Goal: Share content

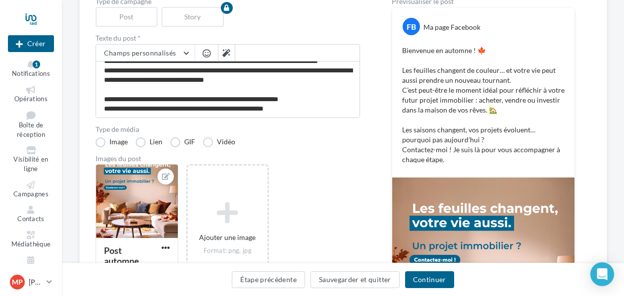
scroll to position [125, 0]
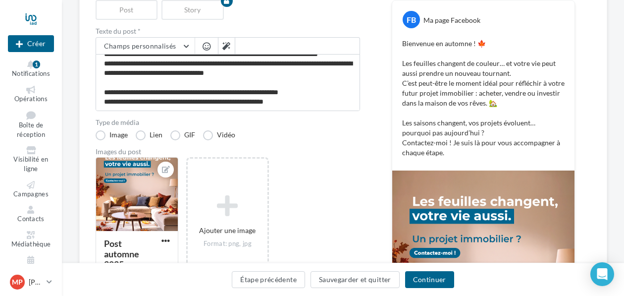
click at [448, 142] on p "Bienvenue en automne ! 🍁 Les feuilles changent de couleur… et votre vie peut au…" at bounding box center [483, 98] width 162 height 119
click at [434, 280] on button "Continuer" at bounding box center [429, 279] width 49 height 17
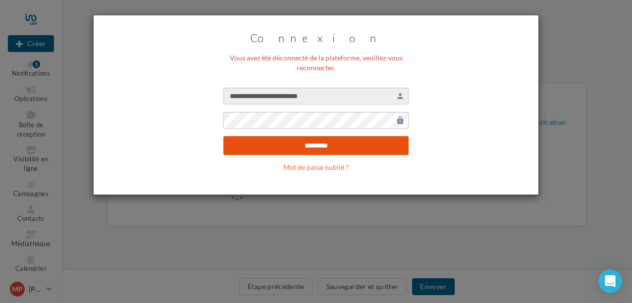
click at [336, 140] on input "*********" at bounding box center [315, 145] width 185 height 19
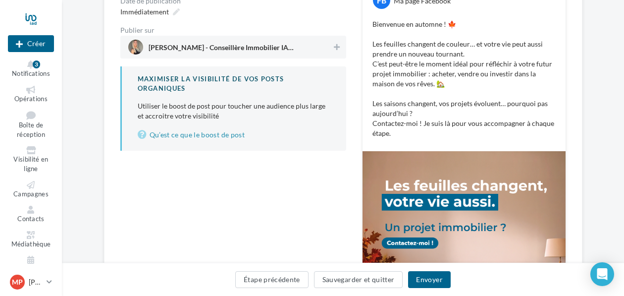
scroll to position [159, 0]
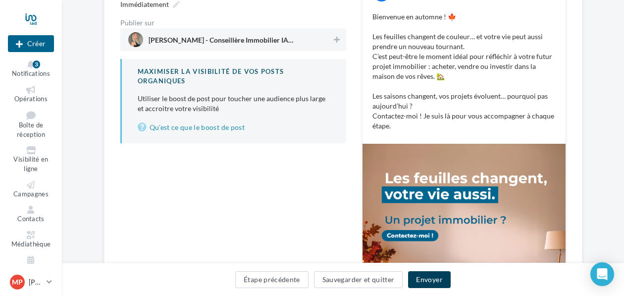
click at [422, 279] on button "Envoyer" at bounding box center [429, 279] width 42 height 17
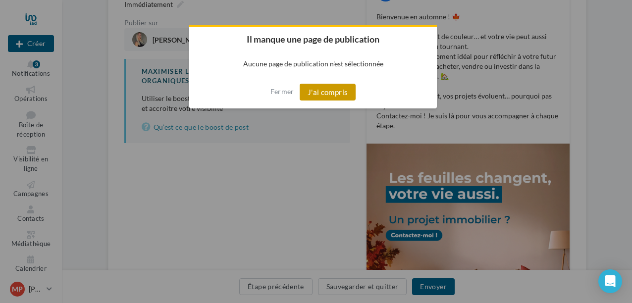
click at [326, 91] on button "J'ai compris" at bounding box center [328, 92] width 56 height 17
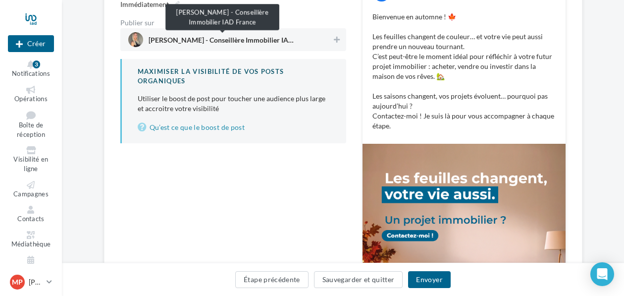
click at [204, 40] on span "[PERSON_NAME] - Conseillère Immobilier IAD France" at bounding box center [223, 42] width 149 height 11
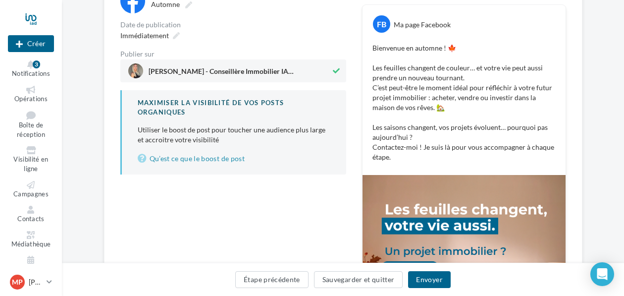
scroll to position [133, 0]
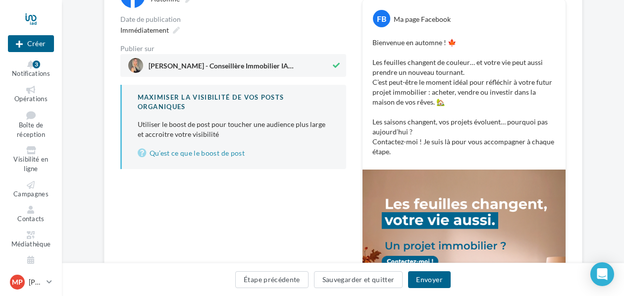
click at [417, 143] on p "Bienvenue en automne ! 🍁 Les feuilles changent de couleur… et votre vie peut au…" at bounding box center [463, 97] width 183 height 119
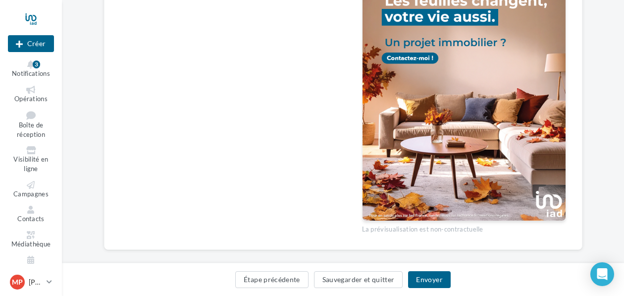
scroll to position [349, 0]
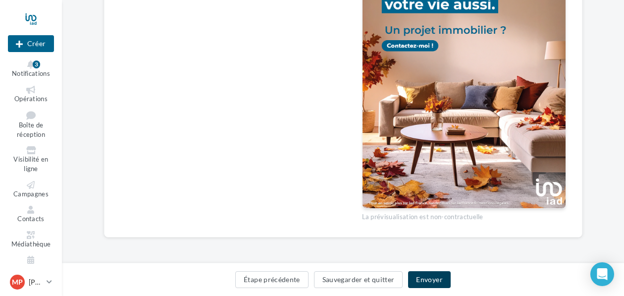
click at [425, 281] on button "Envoyer" at bounding box center [429, 279] width 42 height 17
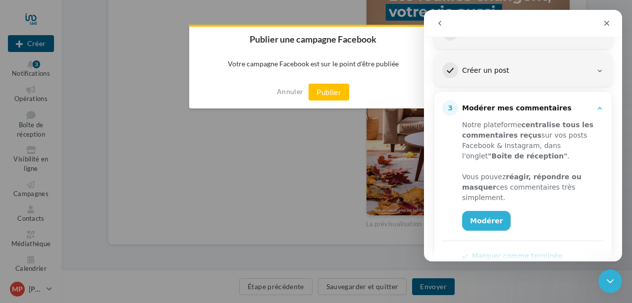
scroll to position [158, 0]
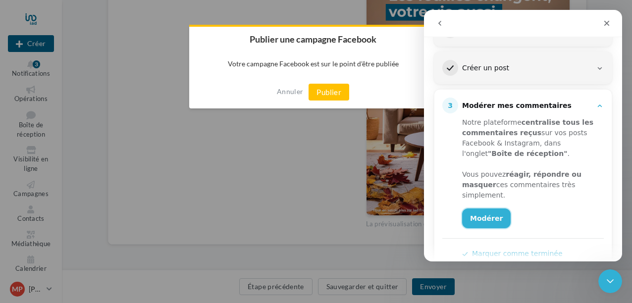
click at [489, 216] on link "Modérer" at bounding box center [486, 219] width 49 height 20
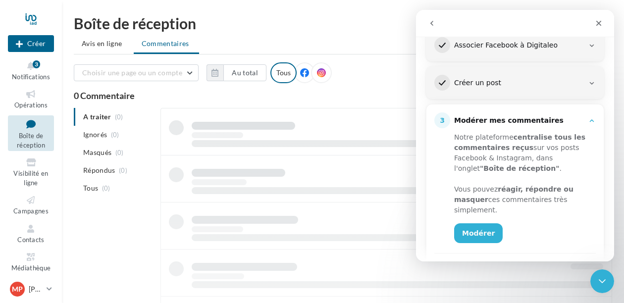
scroll to position [180, 0]
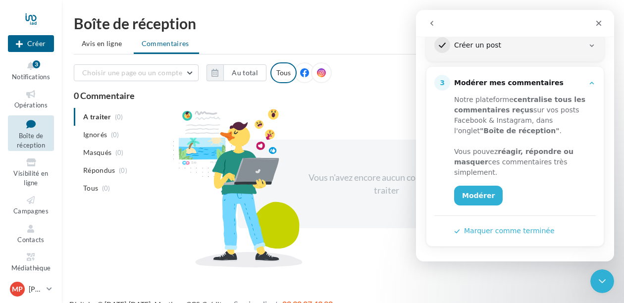
click at [502, 232] on button "Marquer comme terminée" at bounding box center [504, 231] width 101 height 10
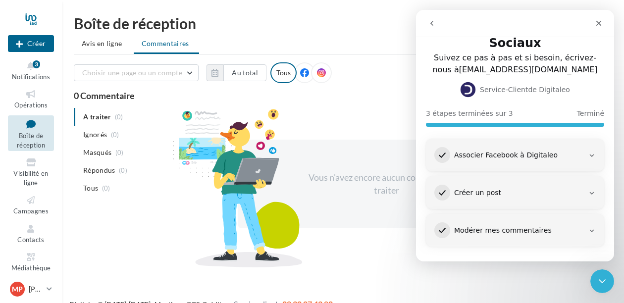
scroll to position [33, 0]
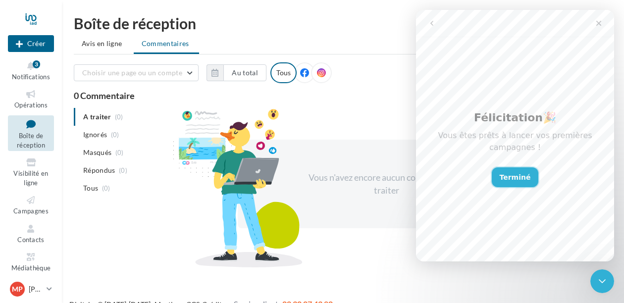
click at [513, 173] on button "Terminé" at bounding box center [515, 177] width 47 height 20
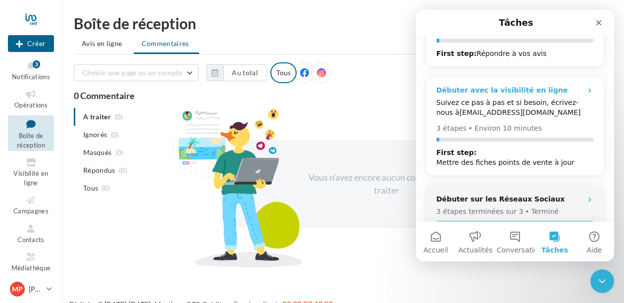
scroll to position [100, 0]
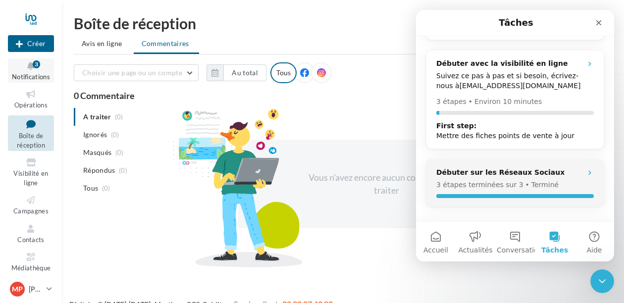
click at [37, 73] on span "Notifications" at bounding box center [31, 77] width 38 height 8
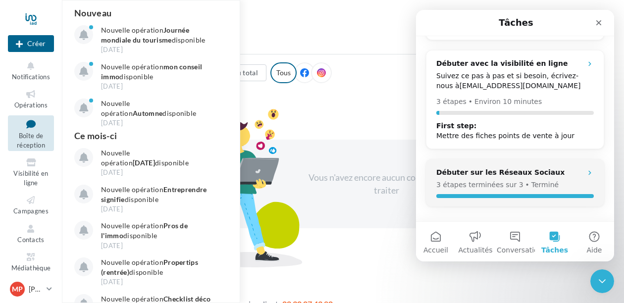
click at [372, 217] on div "Vous n'avez encore aucun commentaire à traiter" at bounding box center [386, 184] width 297 height 89
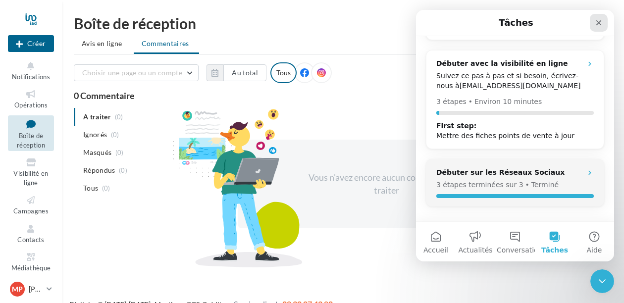
click at [602, 21] on icon "Fermer" at bounding box center [599, 23] width 8 height 8
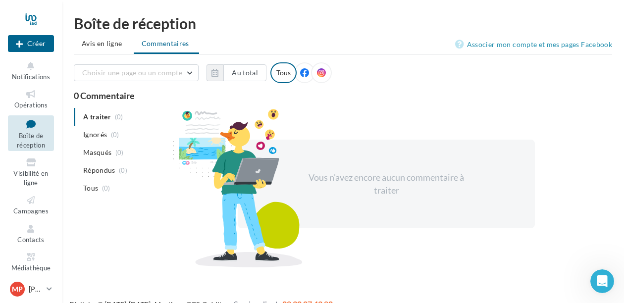
scroll to position [0, 0]
click at [28, 202] on icon at bounding box center [31, 200] width 40 height 11
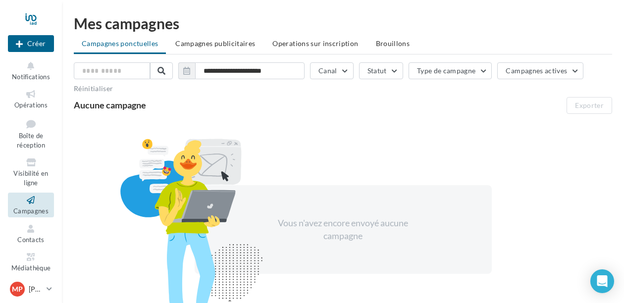
drag, startPoint x: 536, startPoint y: 106, endPoint x: 374, endPoint y: 150, distance: 168.2
click at [536, 106] on div "Aucune campagne Exporter" at bounding box center [343, 105] width 538 height 17
